Goal: Transaction & Acquisition: Subscribe to service/newsletter

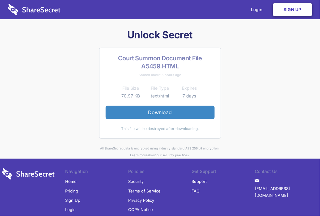
click at [289, 8] on link "Sign Up" at bounding box center [292, 9] width 39 height 13
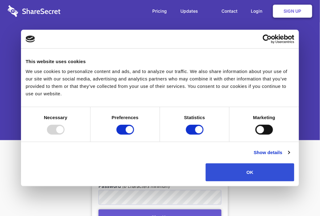
click at [242, 171] on button "OK" at bounding box center [250, 172] width 89 height 18
